Goal: Information Seeking & Learning: Learn about a topic

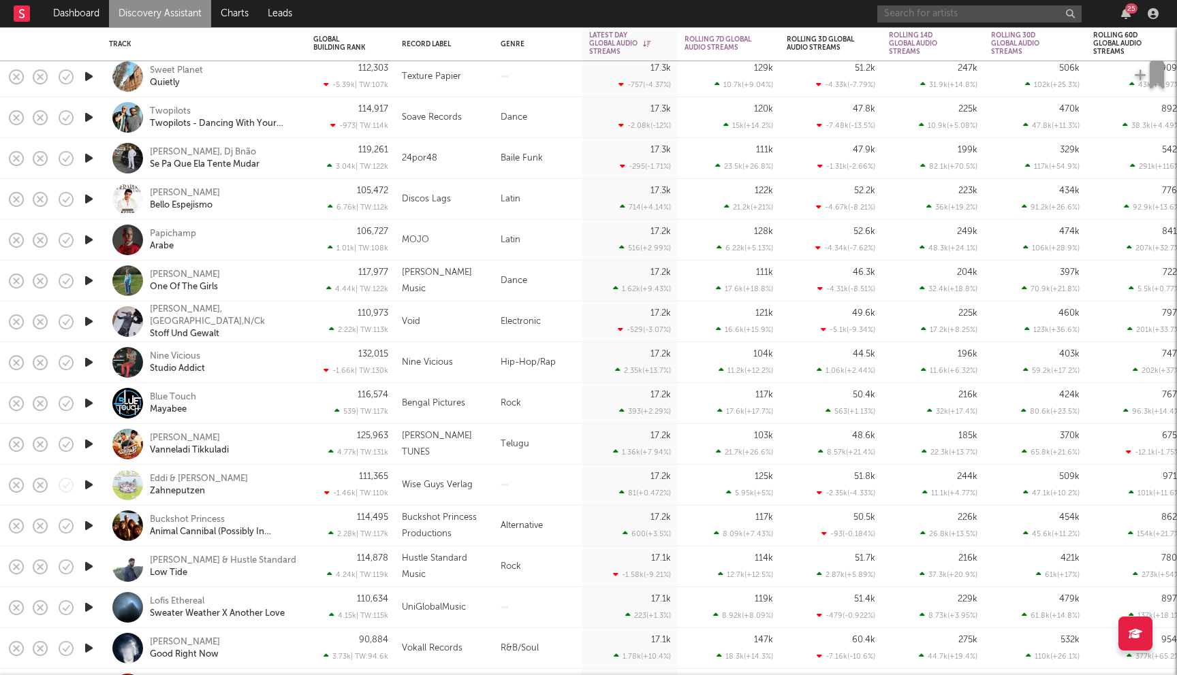
click at [929, 12] on input "text" at bounding box center [979, 13] width 204 height 17
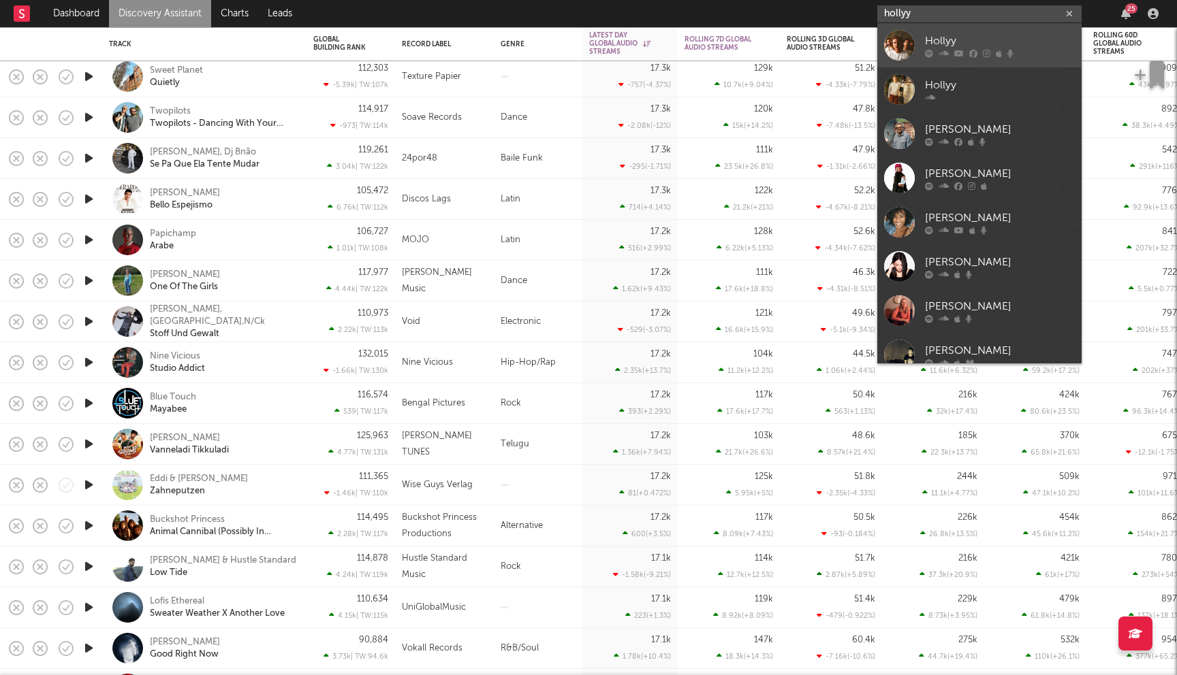
type input "hollyy"
click at [933, 39] on div "Hollyy" at bounding box center [1000, 41] width 150 height 16
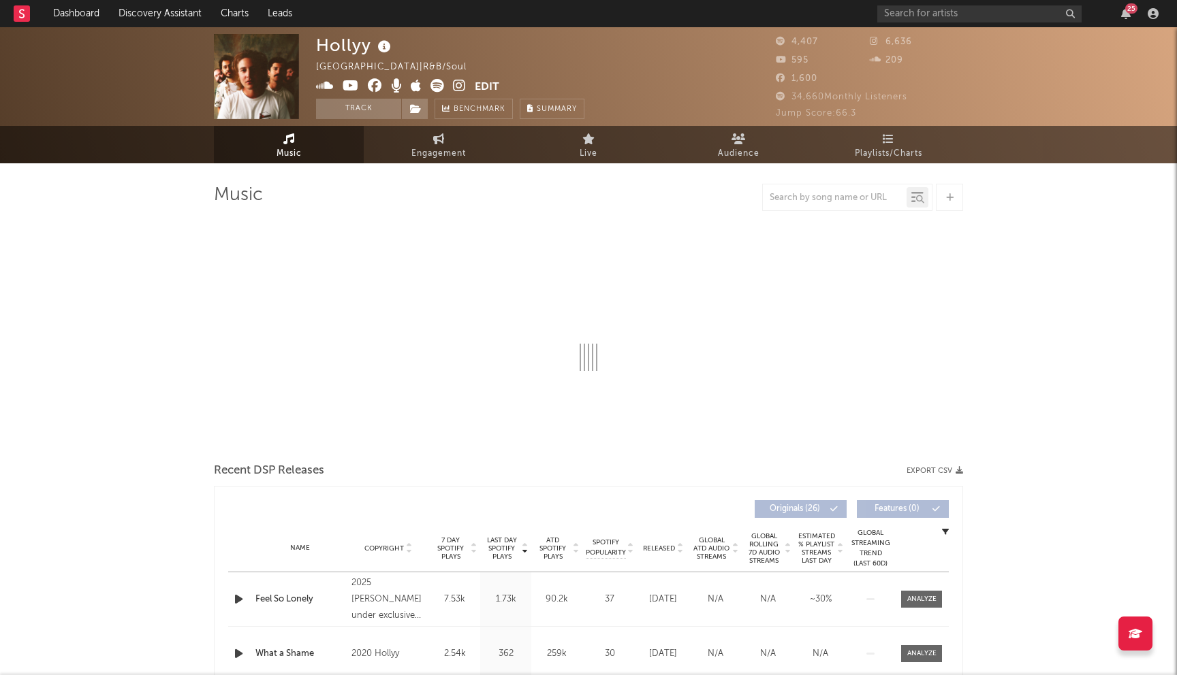
select select "1w"
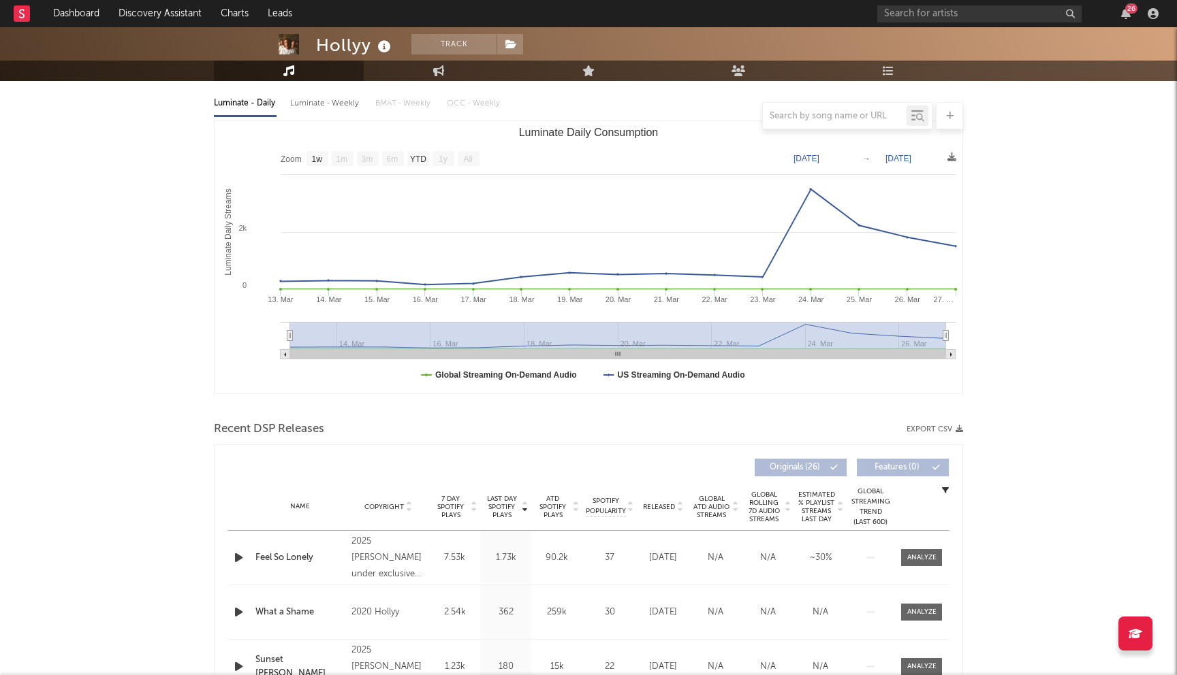
scroll to position [205, 0]
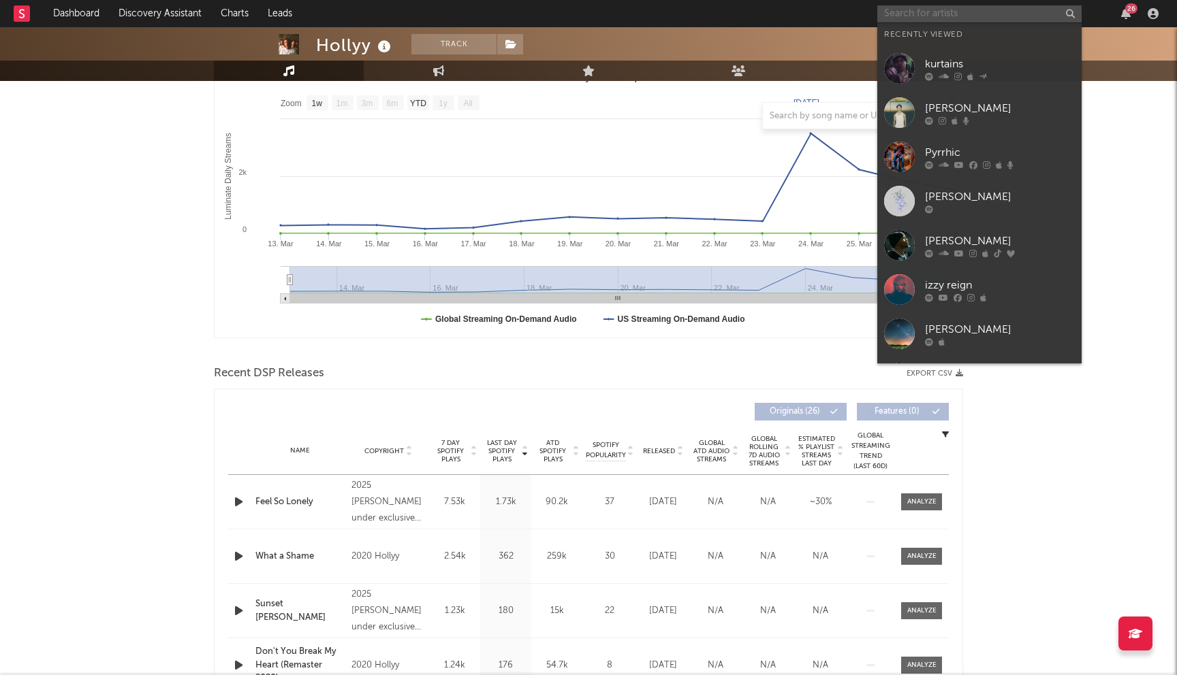
click at [950, 18] on input "text" at bounding box center [979, 13] width 204 height 17
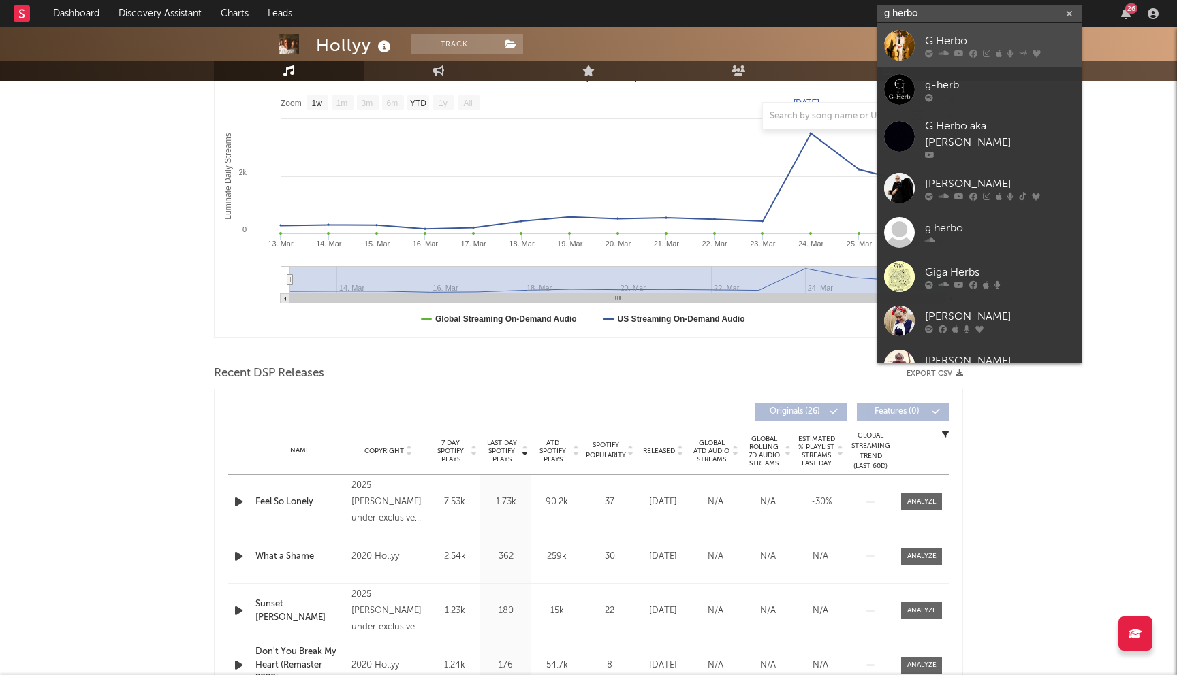
type input "g herbo"
click at [940, 46] on div "G Herbo" at bounding box center [1000, 41] width 150 height 16
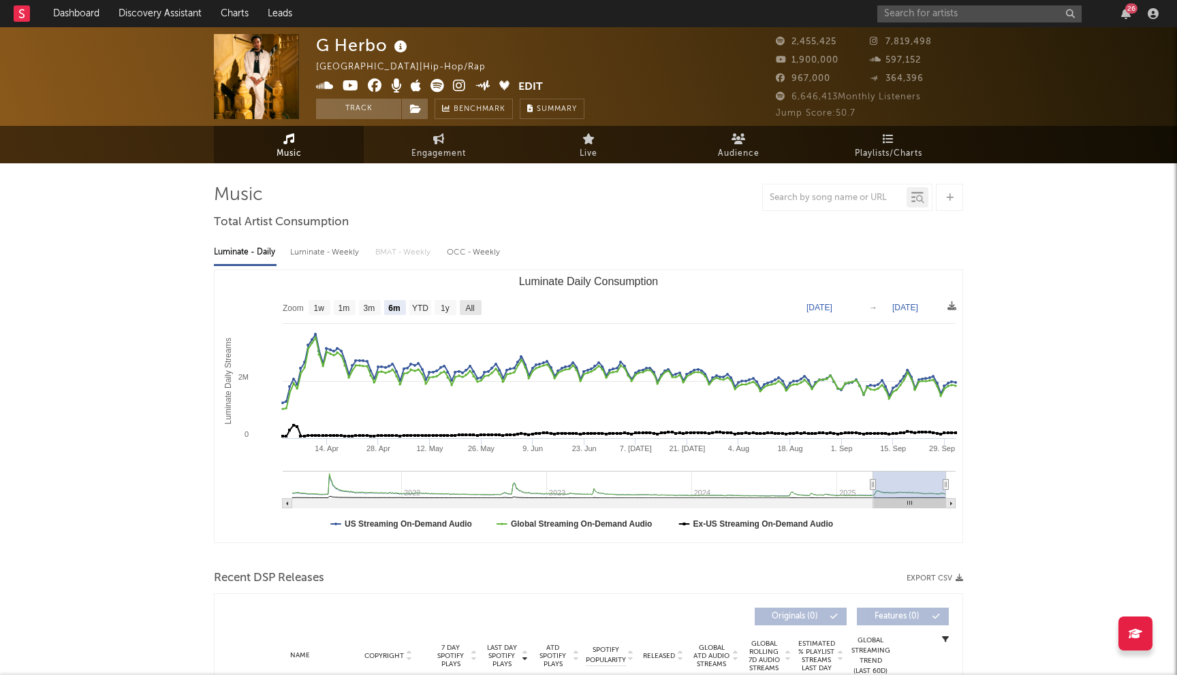
click at [471, 308] on text "All" at bounding box center [469, 309] width 9 height 10
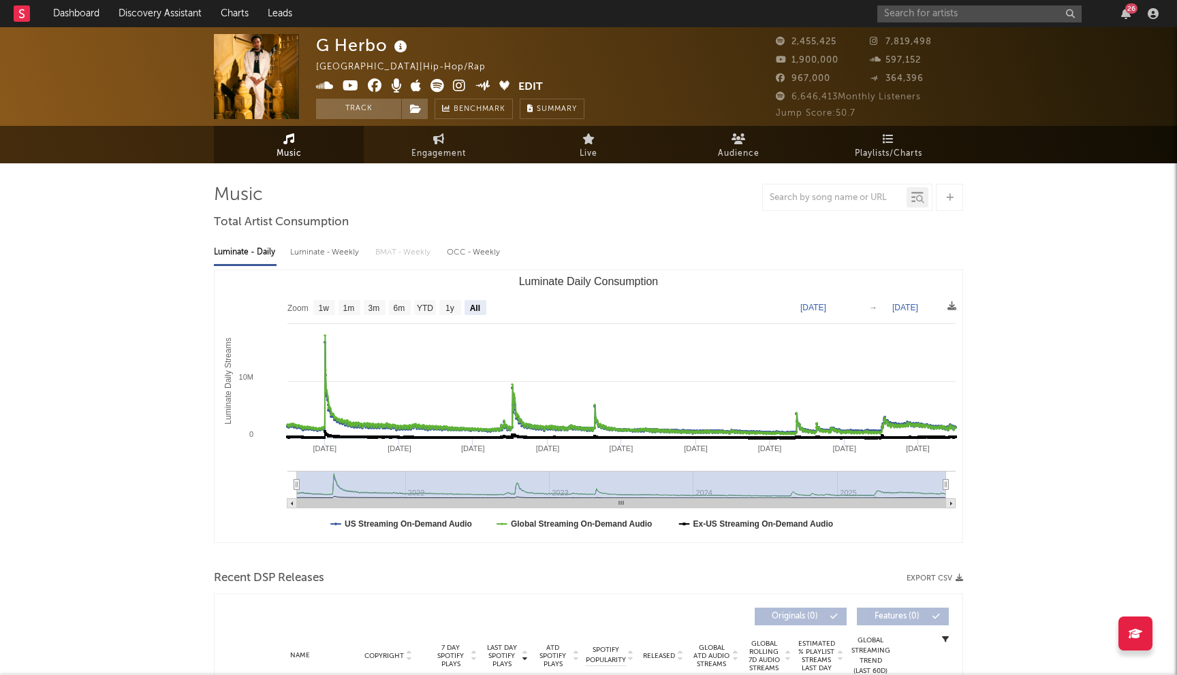
select select "All"
type input "[DATE]"
